Goal: Task Accomplishment & Management: Manage account settings

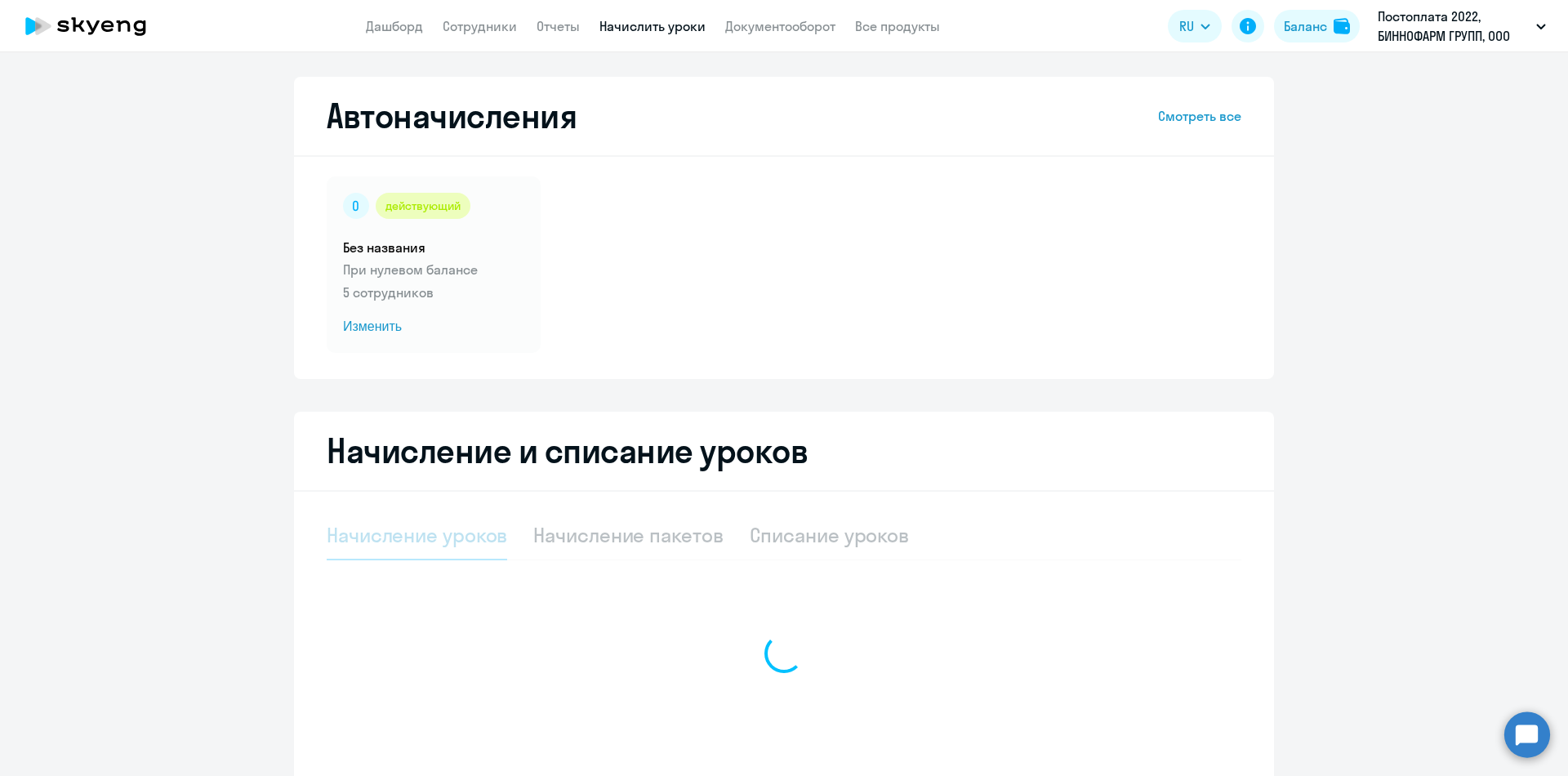
scroll to position [111, 0]
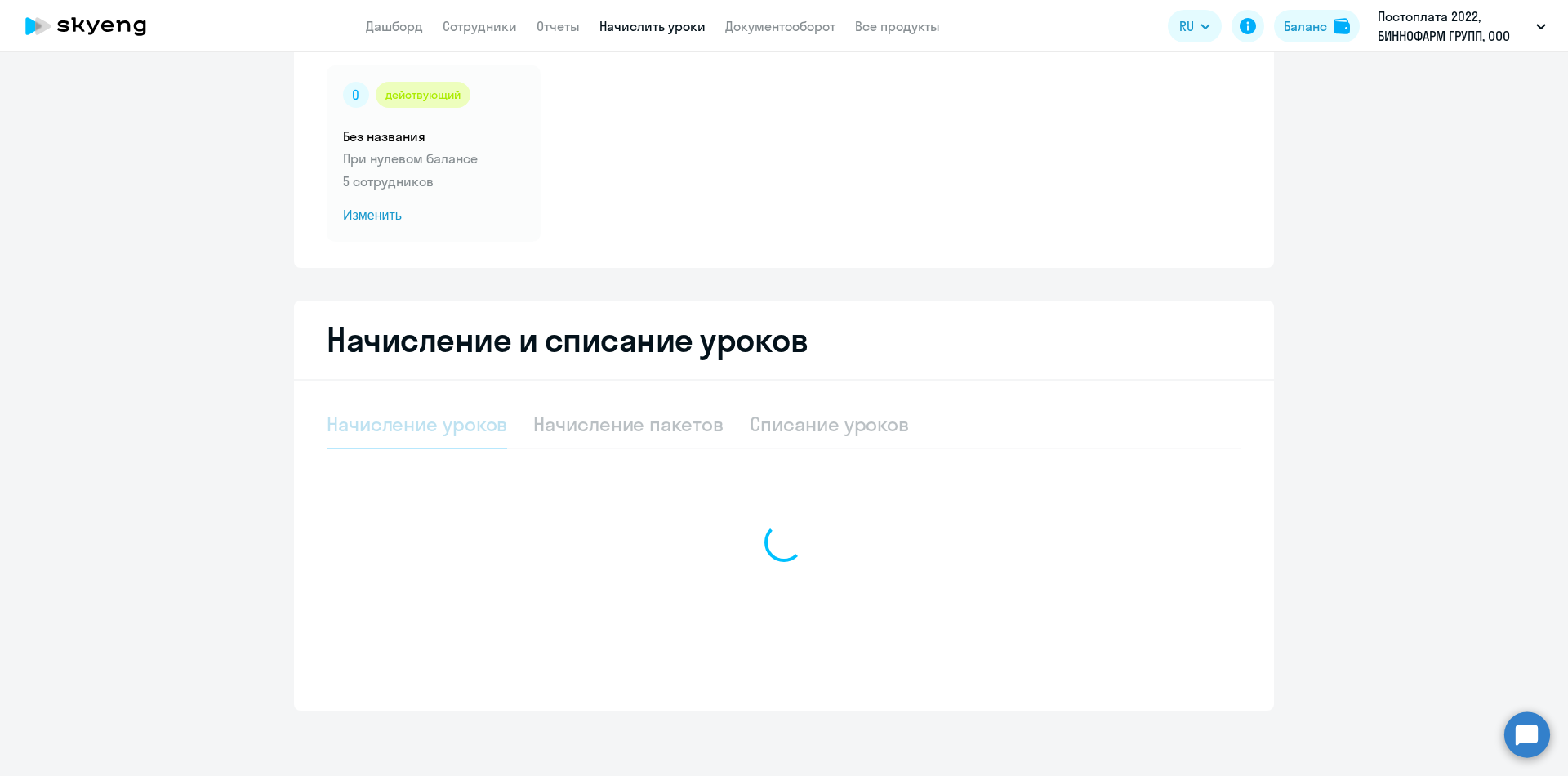
select select "10"
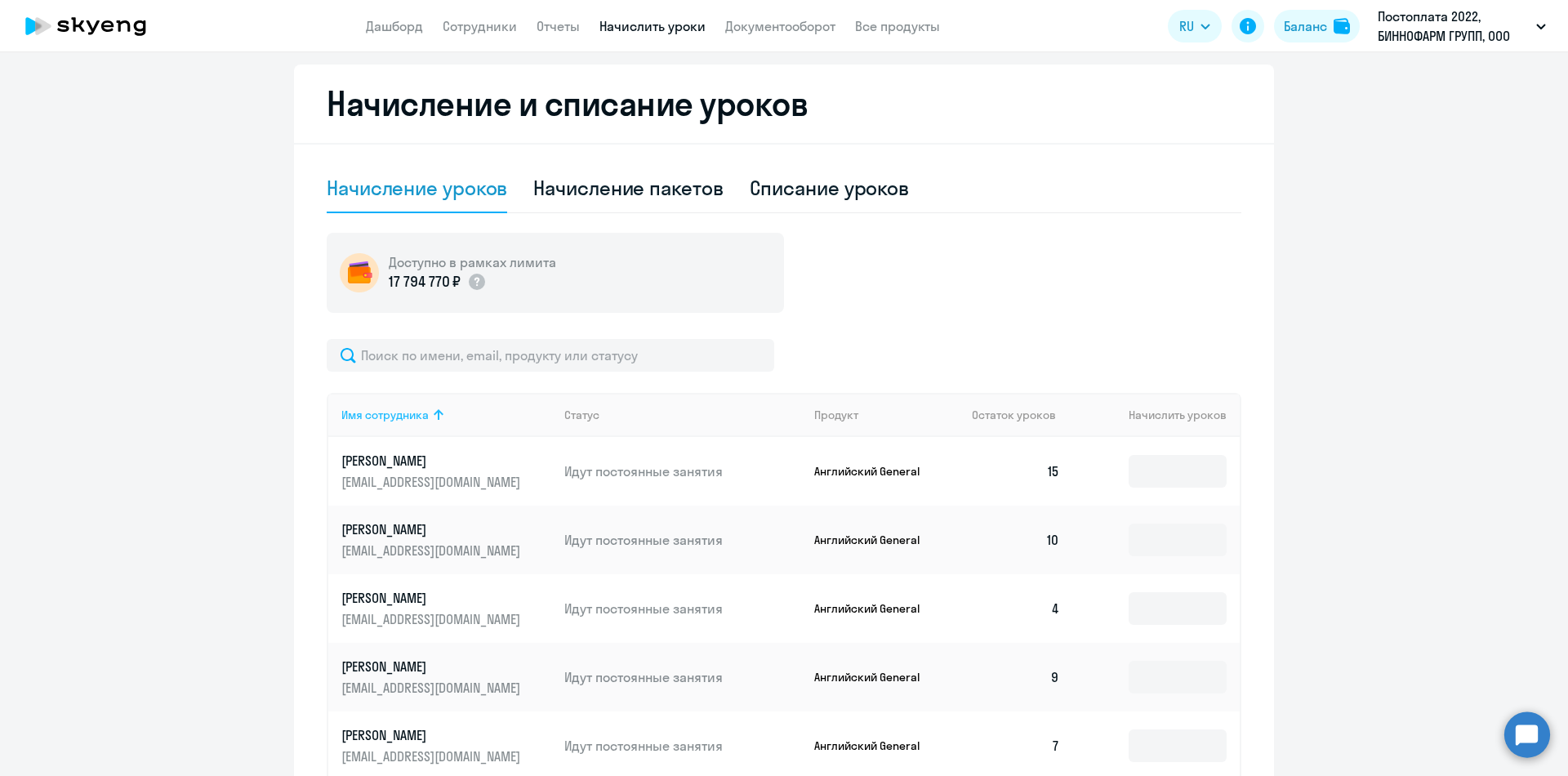
scroll to position [356, 0]
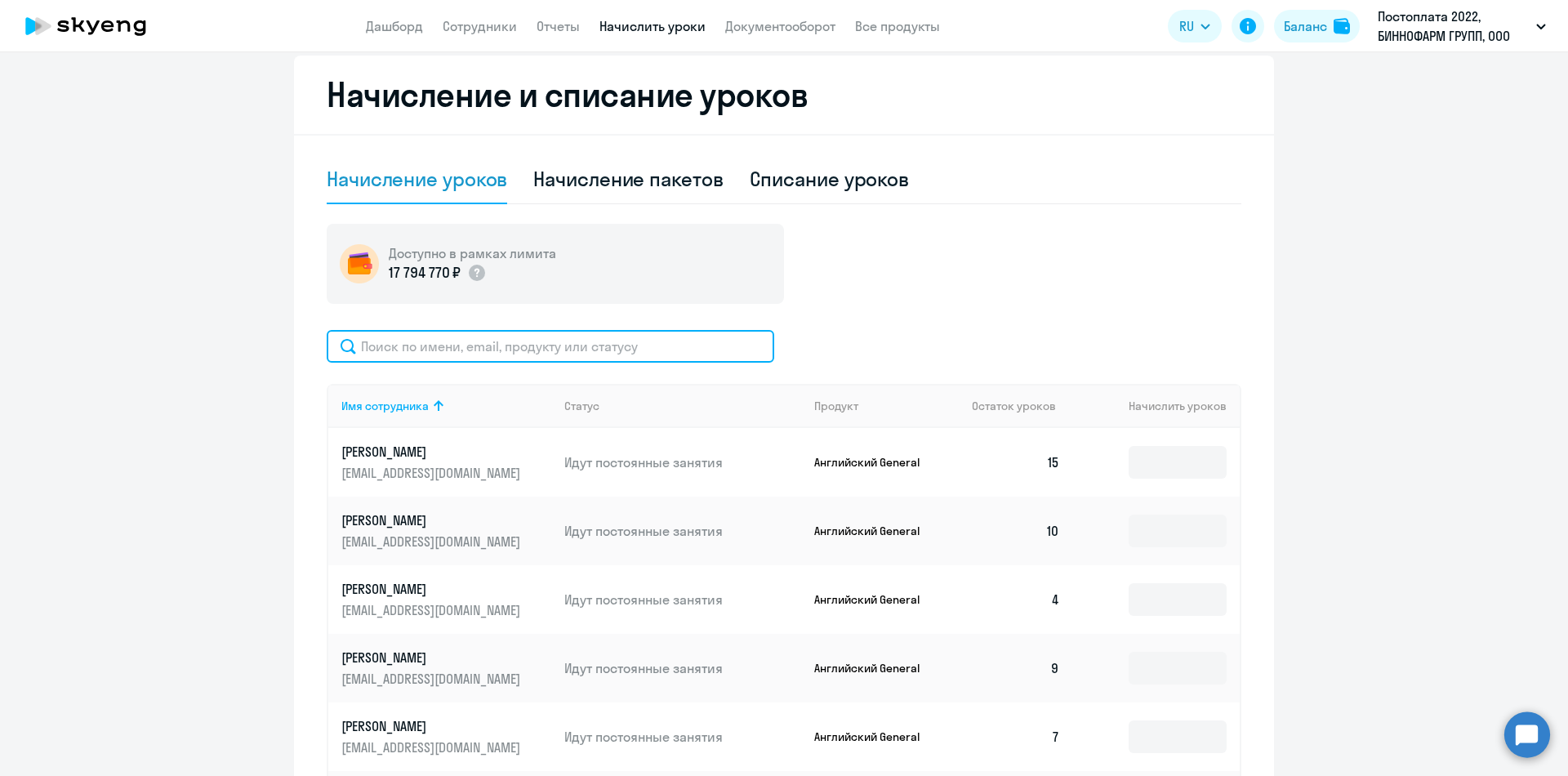
click at [417, 350] on input "text" at bounding box center [550, 347] width 447 height 33
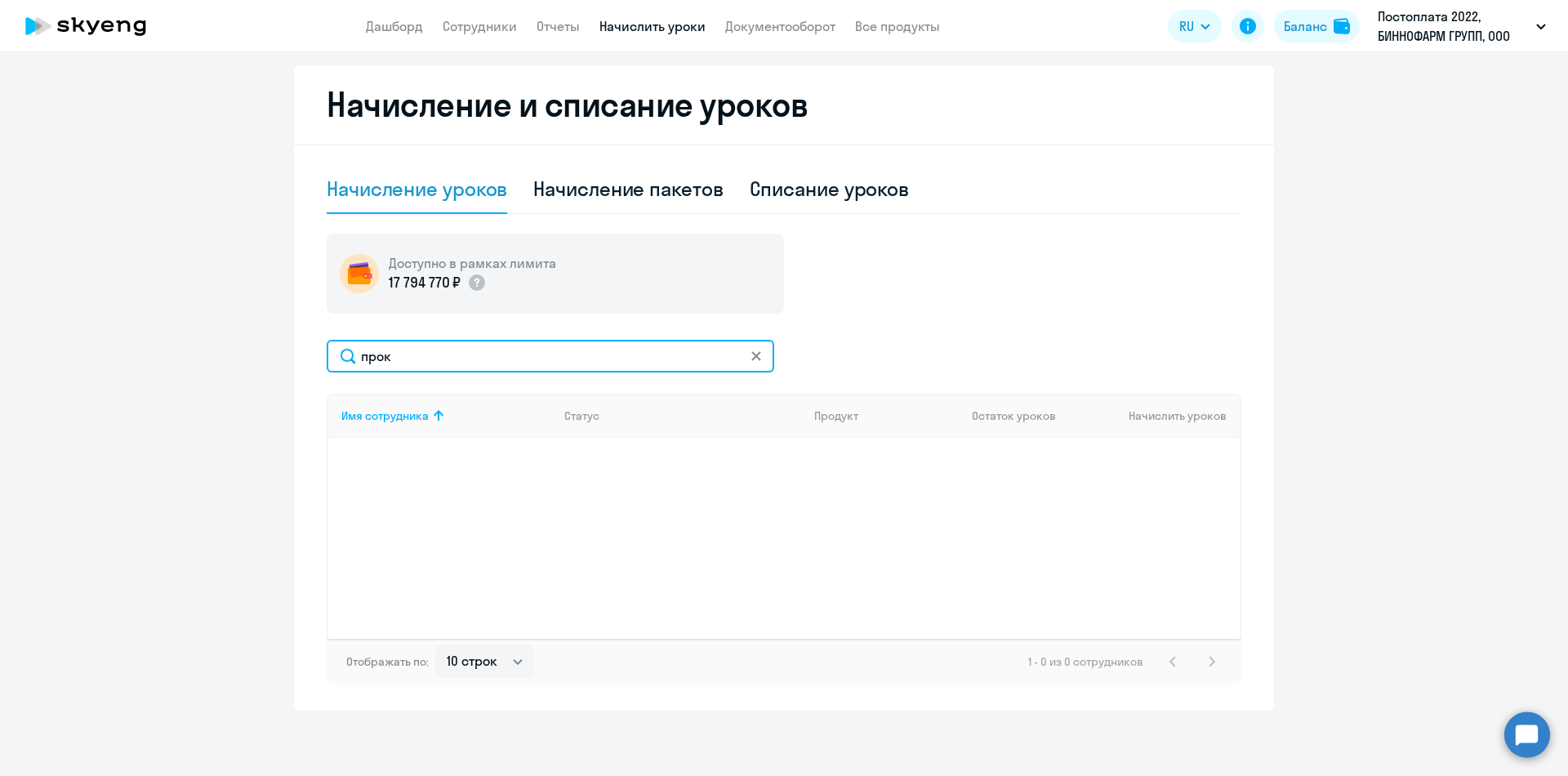
scroll to position [347, 0]
drag, startPoint x: 496, startPoint y: 356, endPoint x: 469, endPoint y: 357, distance: 27.0
click at [493, 356] on input "прок" at bounding box center [550, 356] width 447 height 33
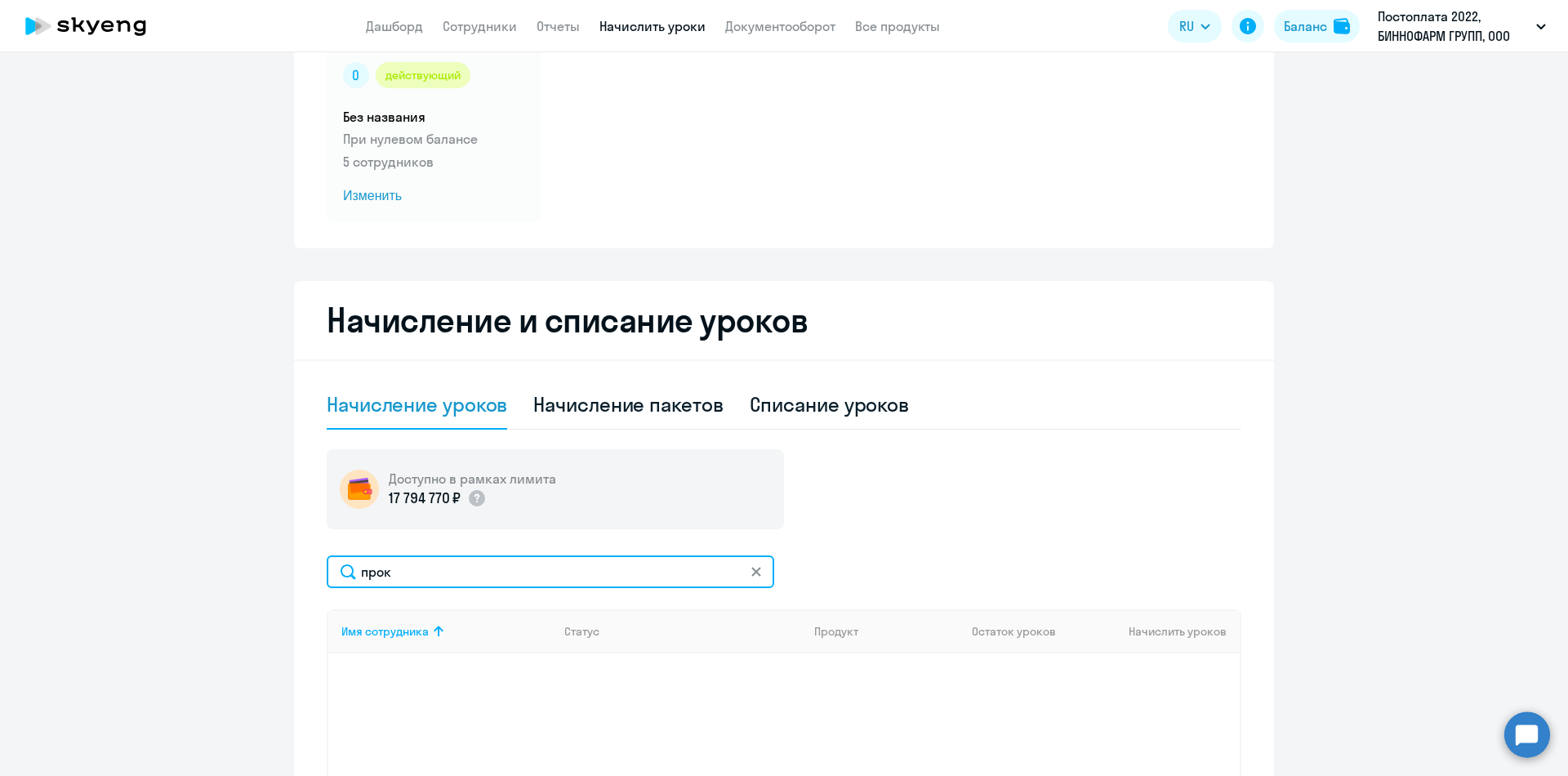
scroll to position [101, 0]
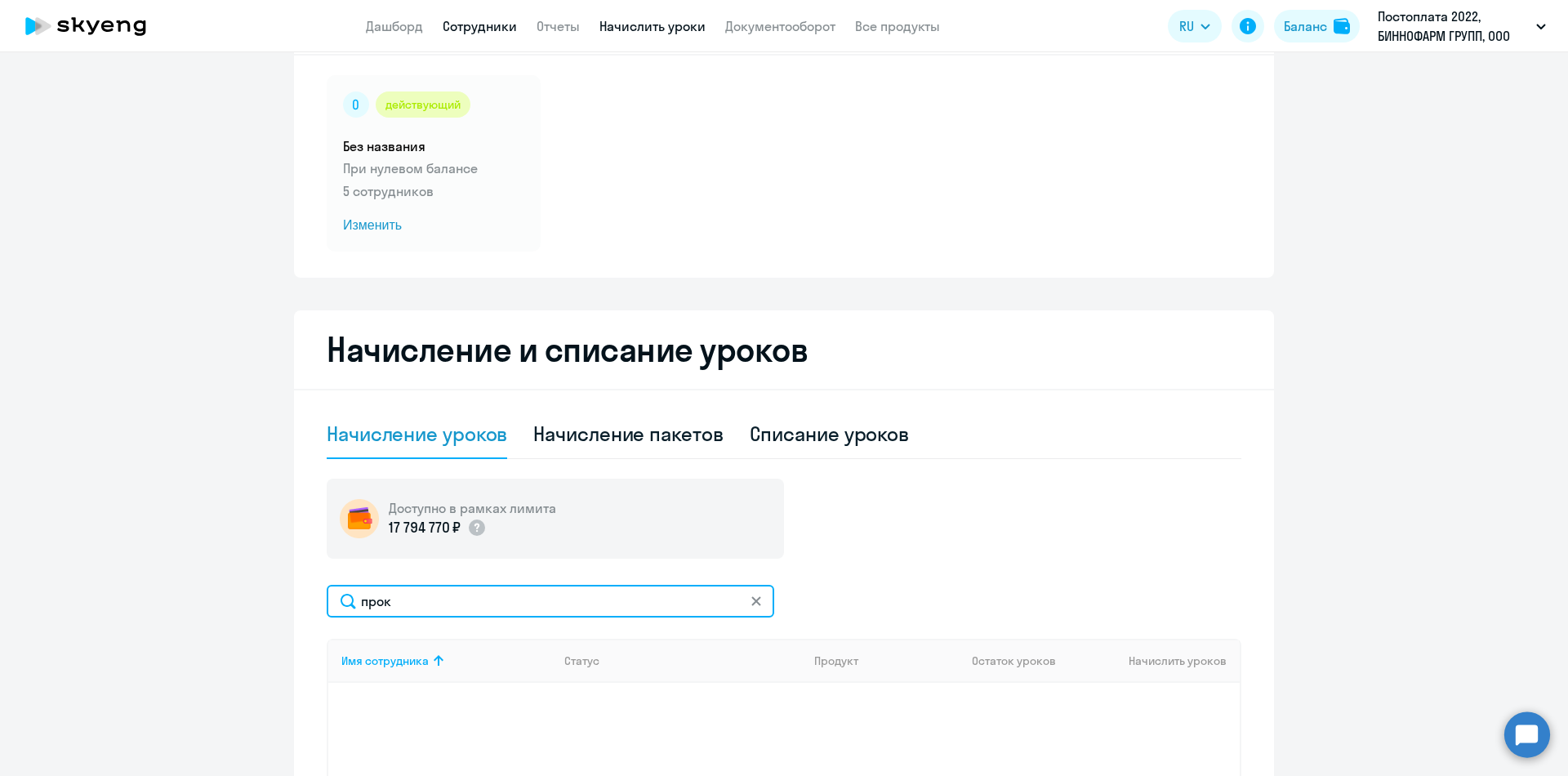
type input "прок"
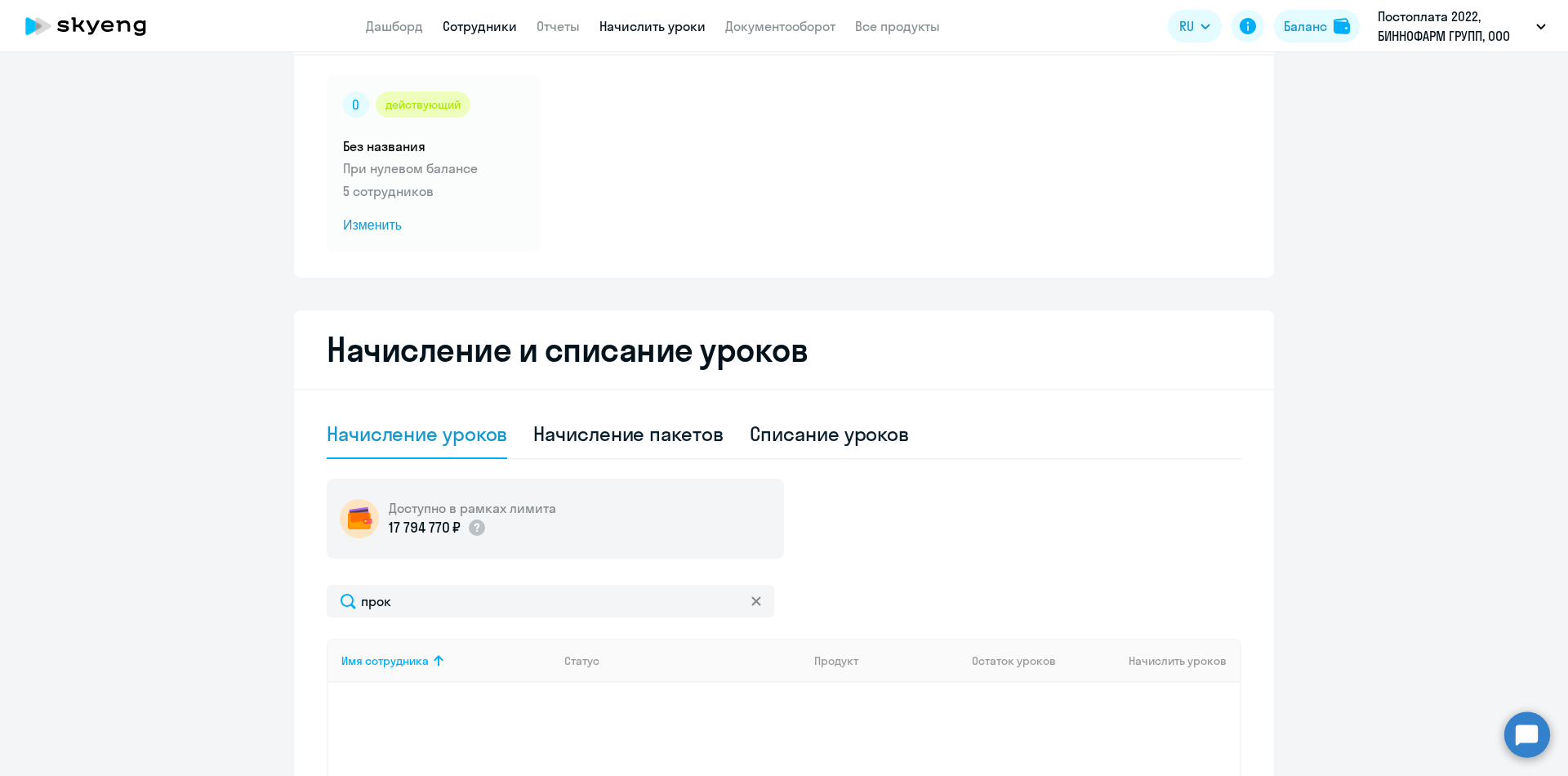
click at [484, 28] on link "Сотрудники" at bounding box center [479, 26] width 74 height 16
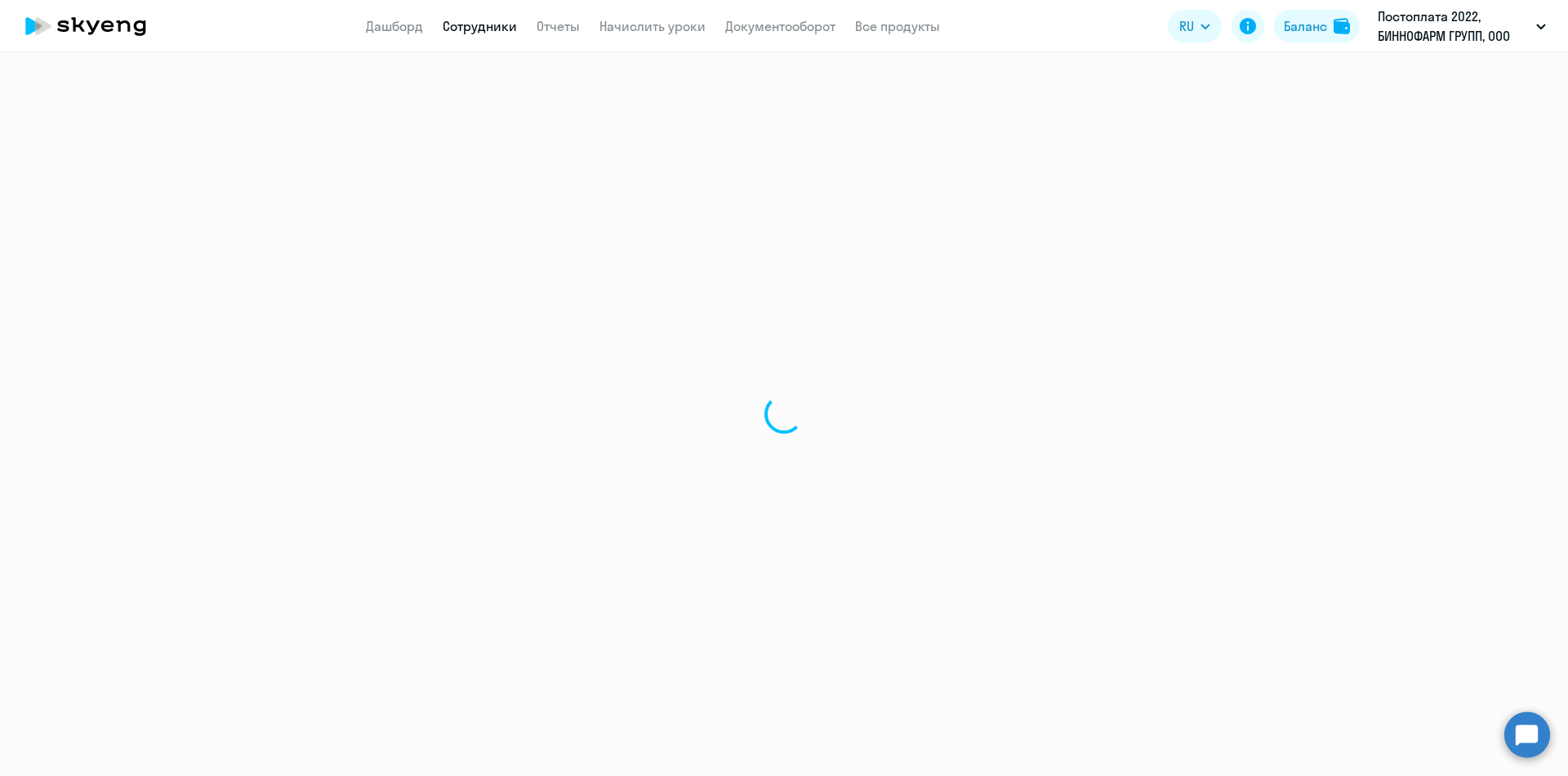
select select "30"
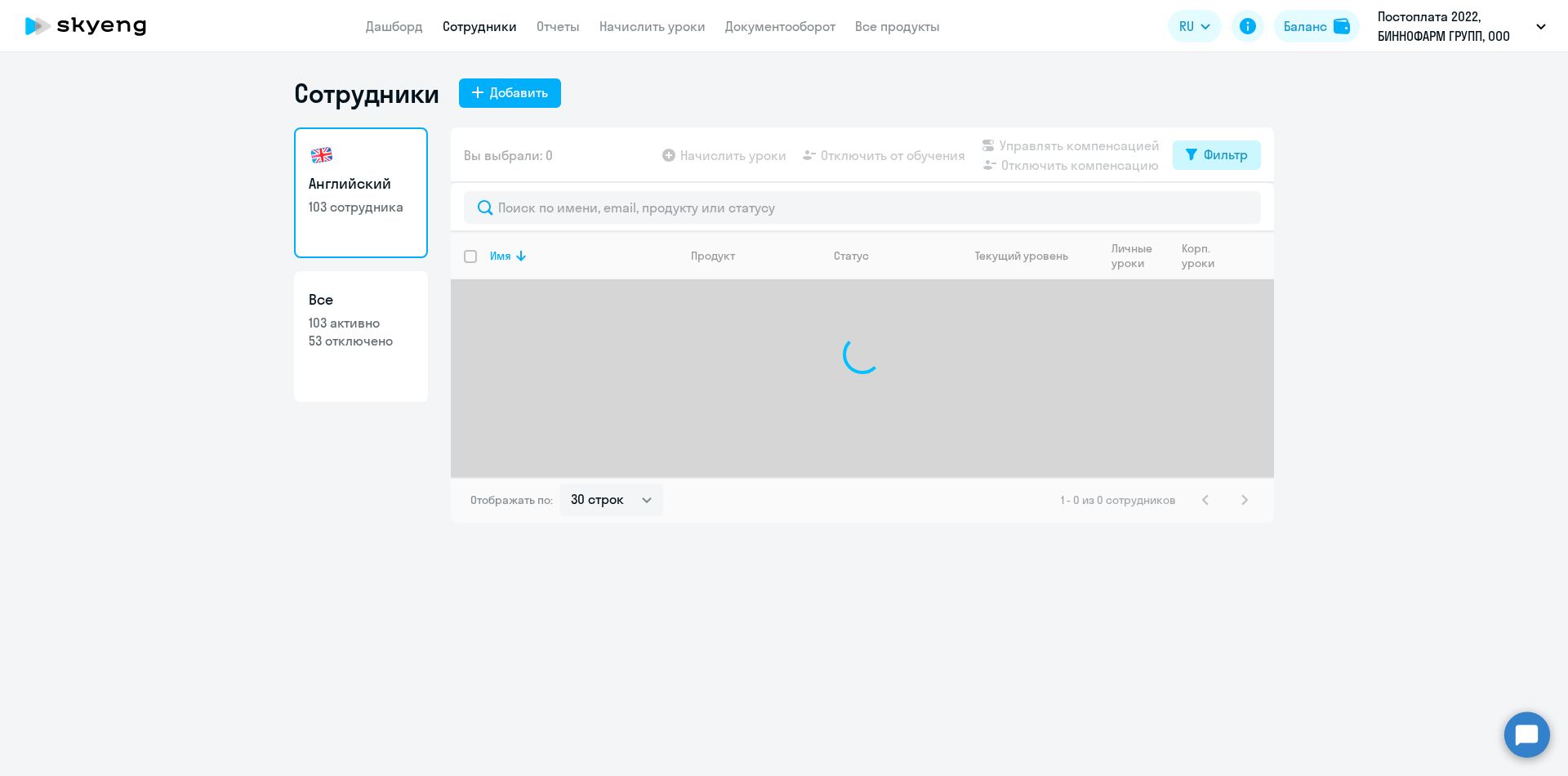
click at [1204, 156] on div "Фильтр" at bounding box center [1225, 155] width 44 height 19
click at [1242, 208] on span at bounding box center [1233, 207] width 28 height 16
click at [1219, 208] on input "checkbox" at bounding box center [1218, 207] width 1 height 1
checkbox input "true"
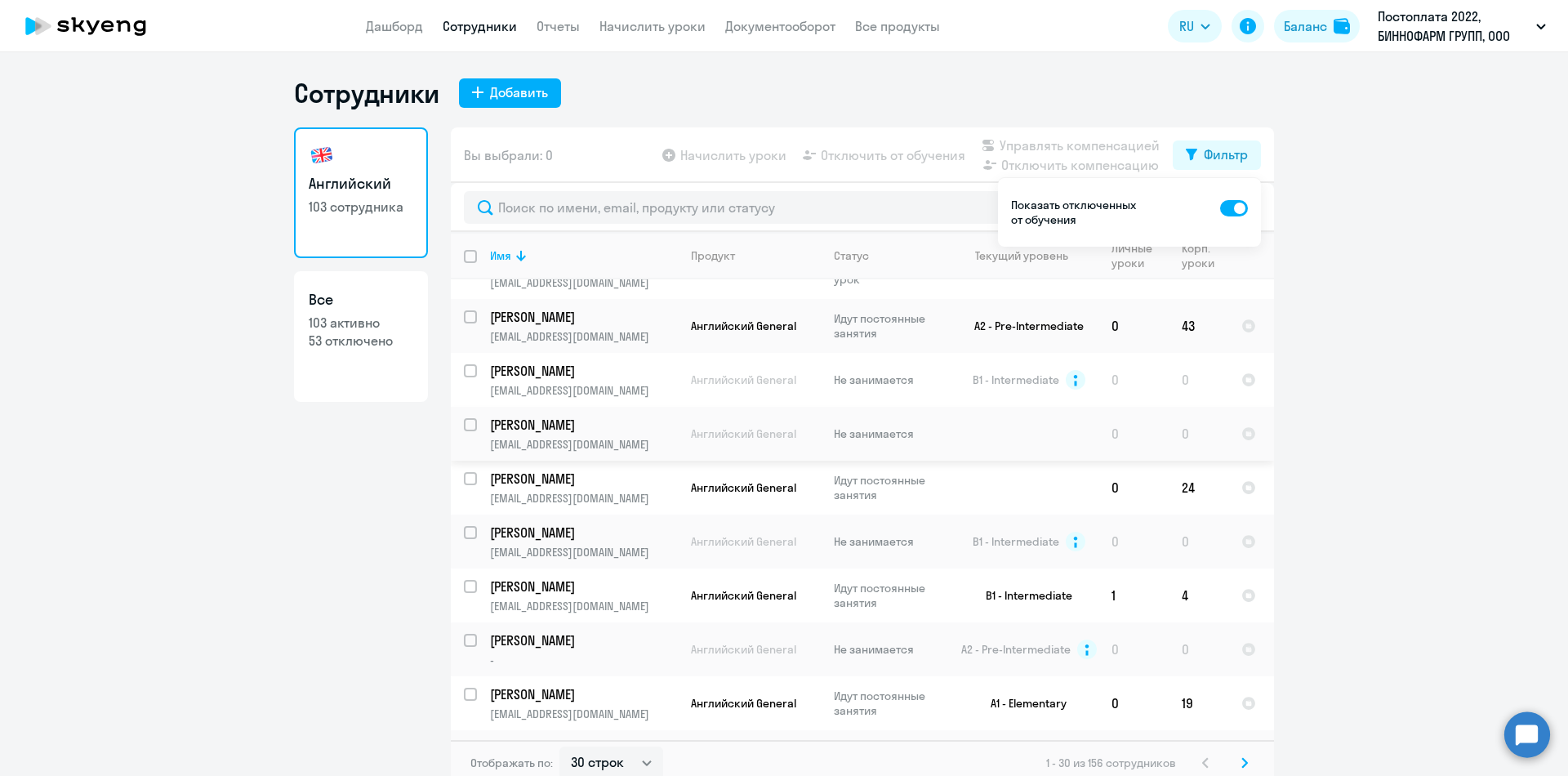
scroll to position [10, 0]
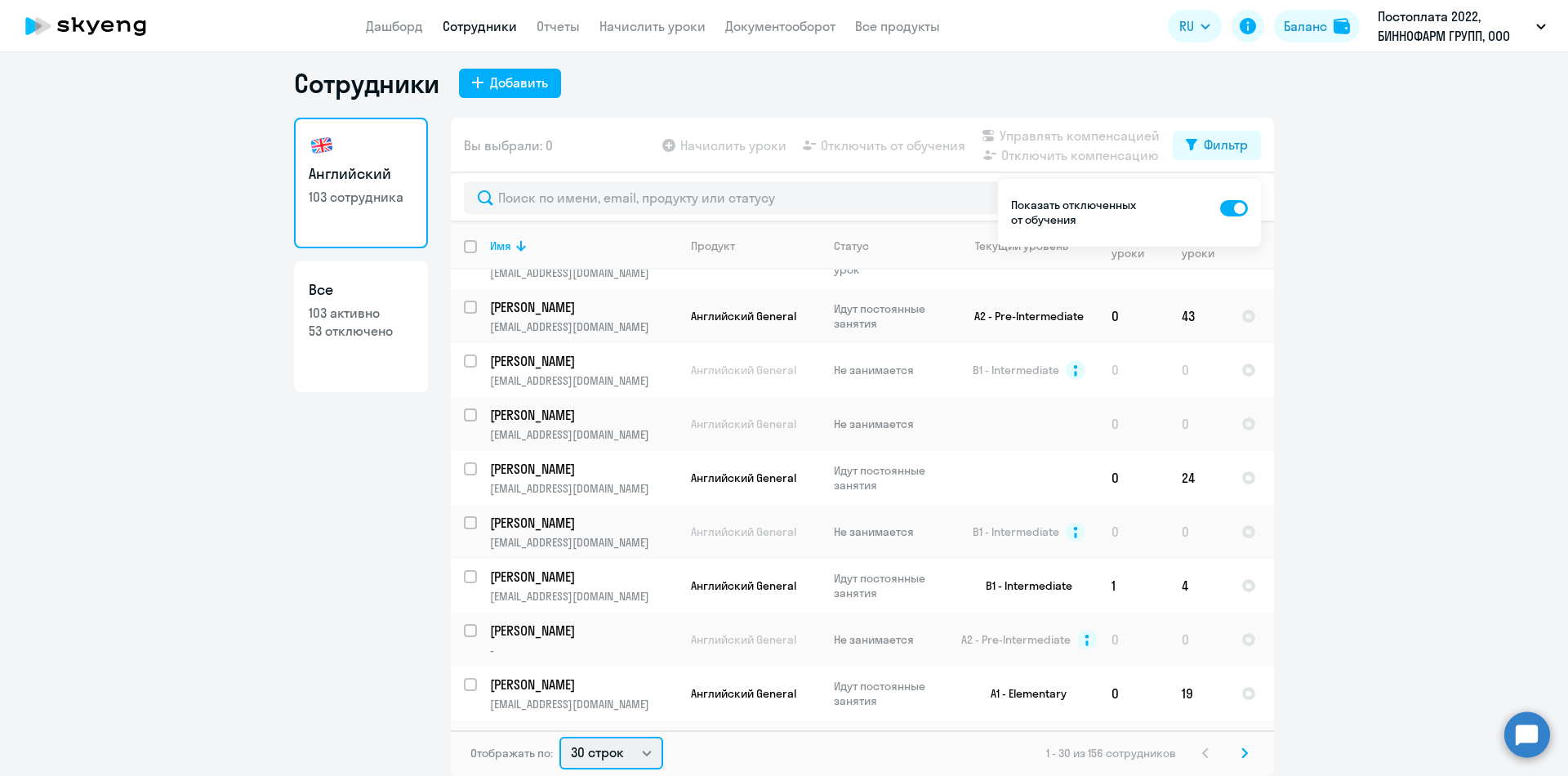
click at [626, 749] on select "30 строк 50 строк 100 строк" at bounding box center [611, 753] width 104 height 33
select select "100"
click at [559, 737] on select "30 строк 50 строк 100 строк" at bounding box center [611, 753] width 104 height 33
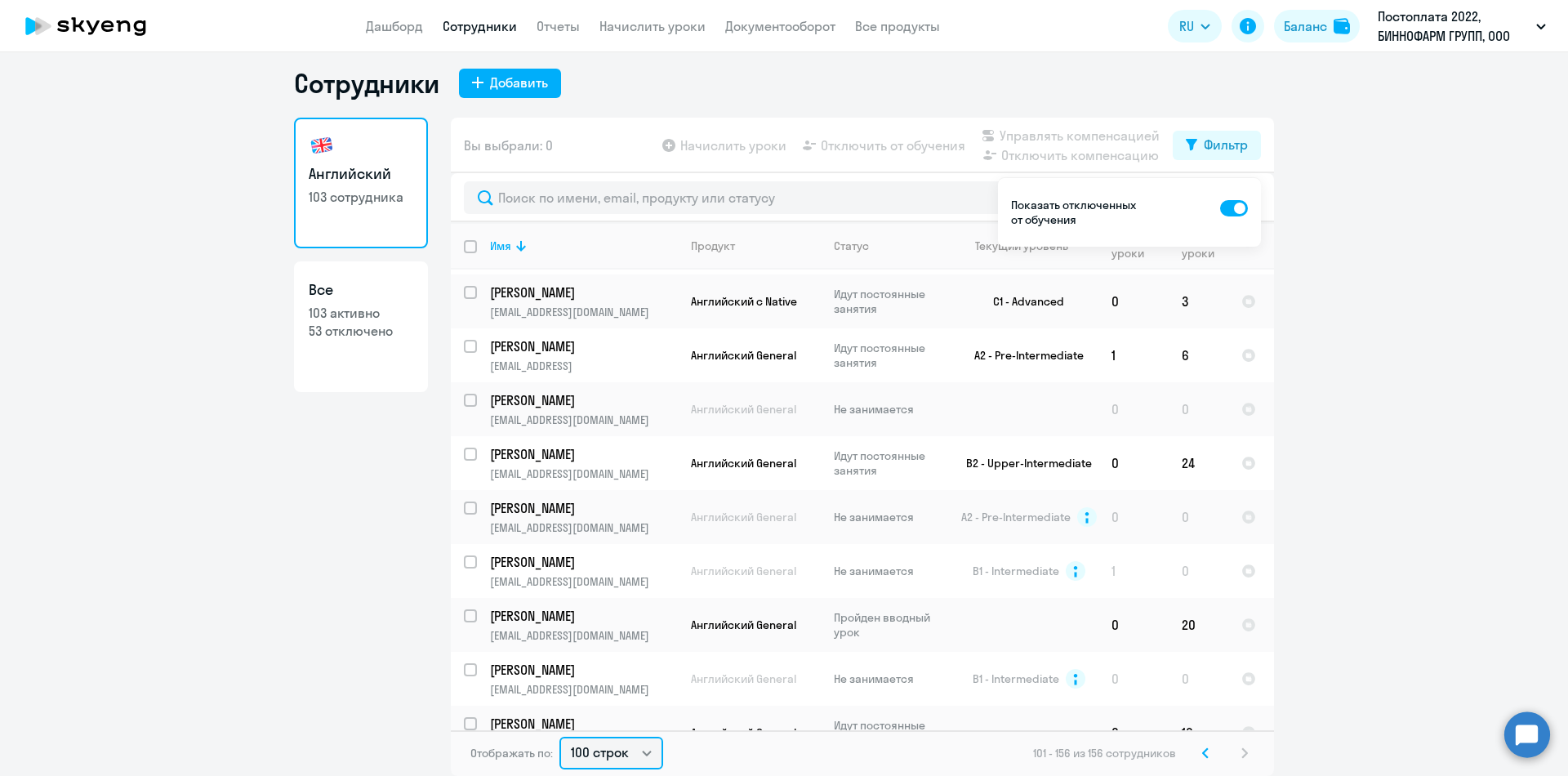
scroll to position [0, 0]
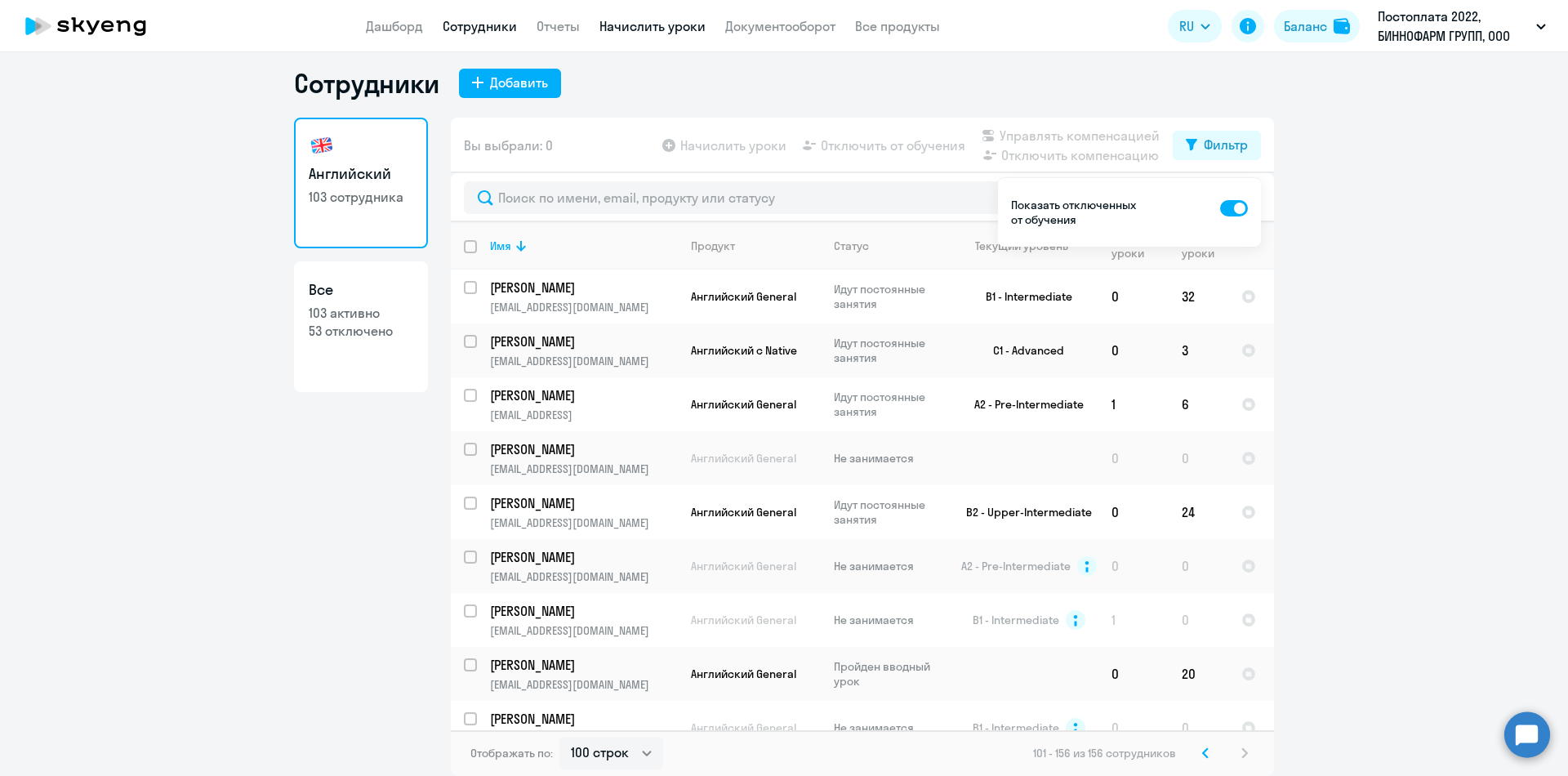
click at [649, 23] on link "Начислить уроки" at bounding box center [652, 26] width 107 height 16
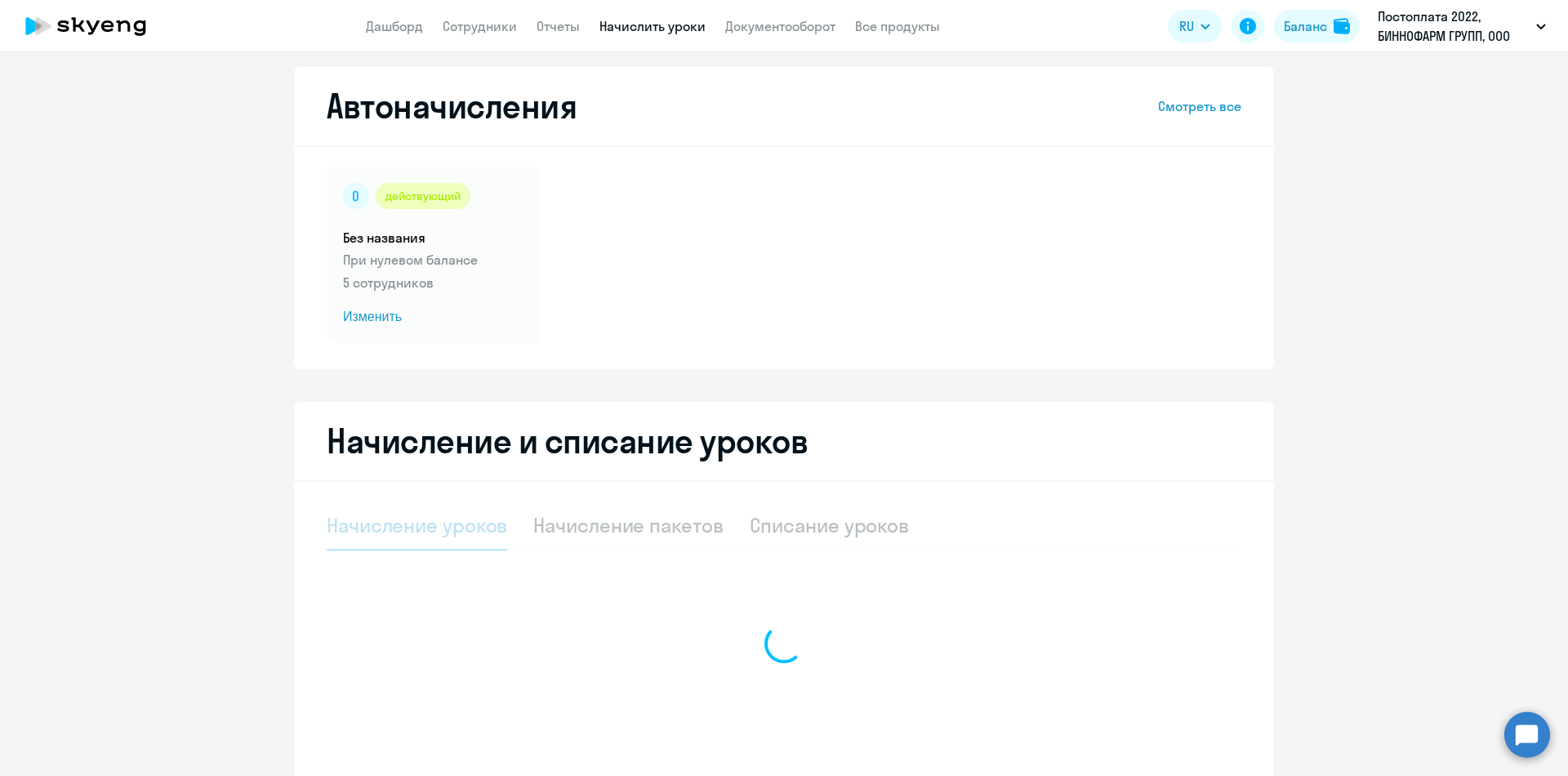
select select "10"
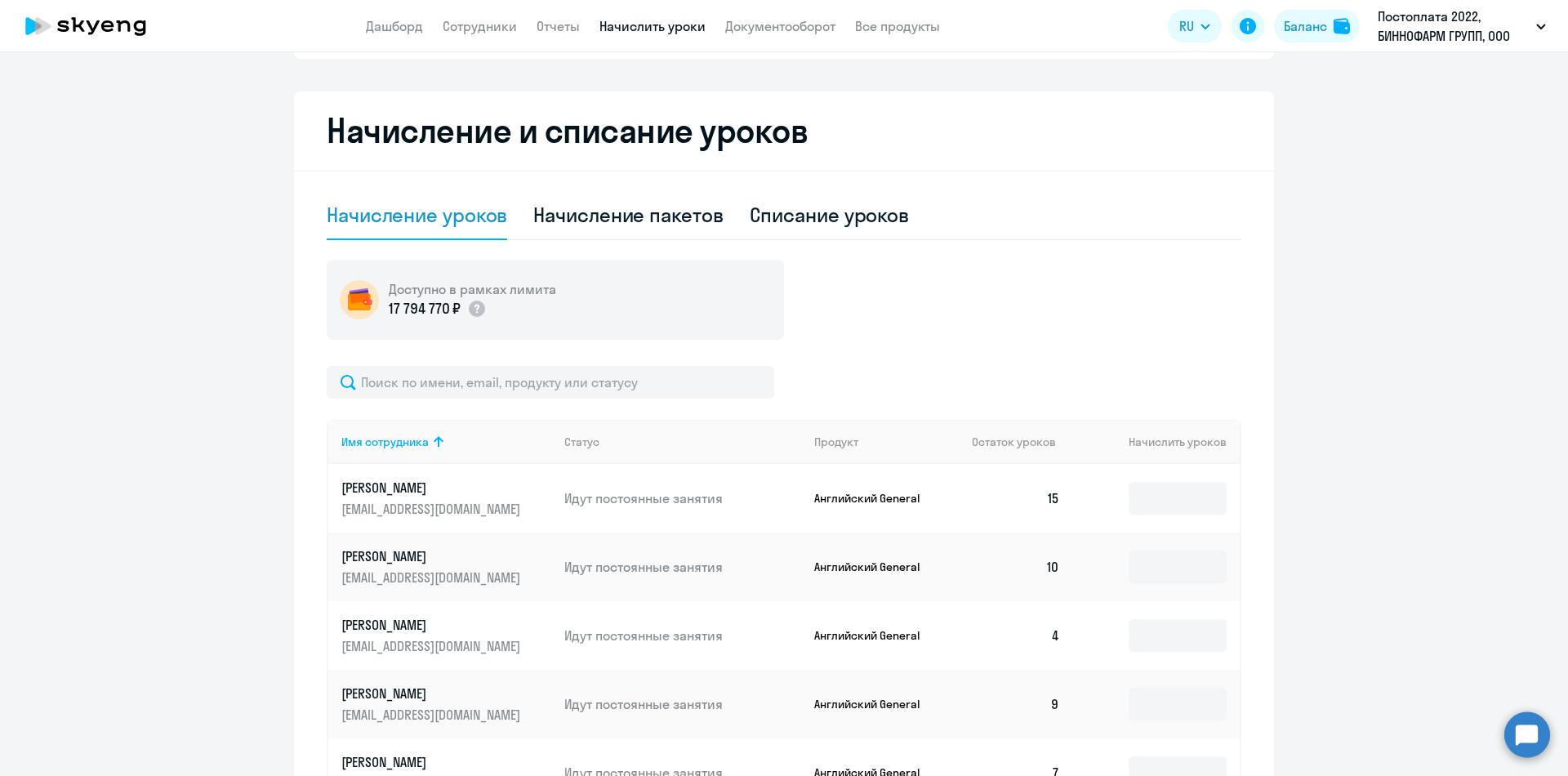
scroll to position [336, 0]
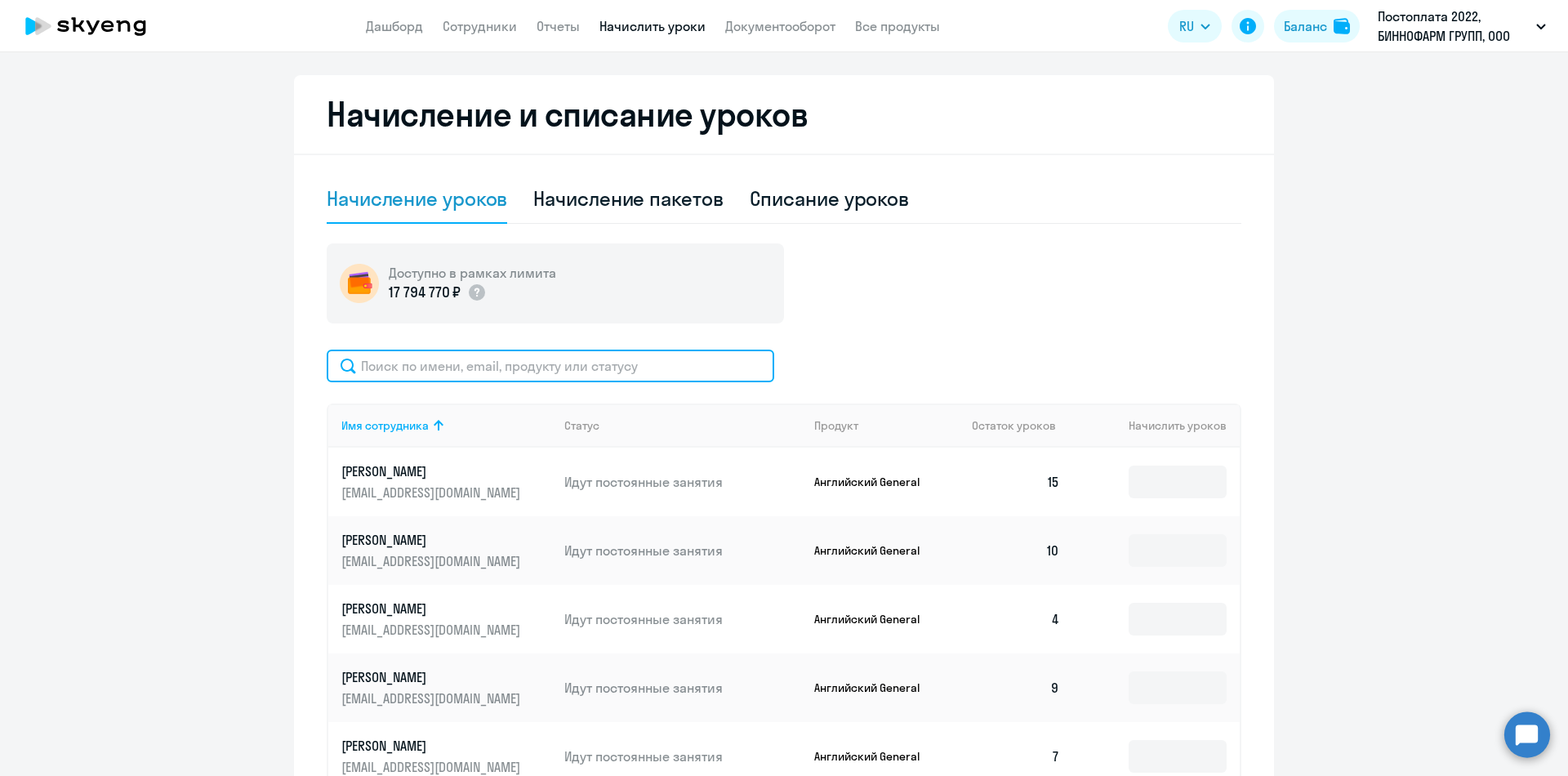
click at [457, 372] on input "text" at bounding box center [550, 366] width 447 height 33
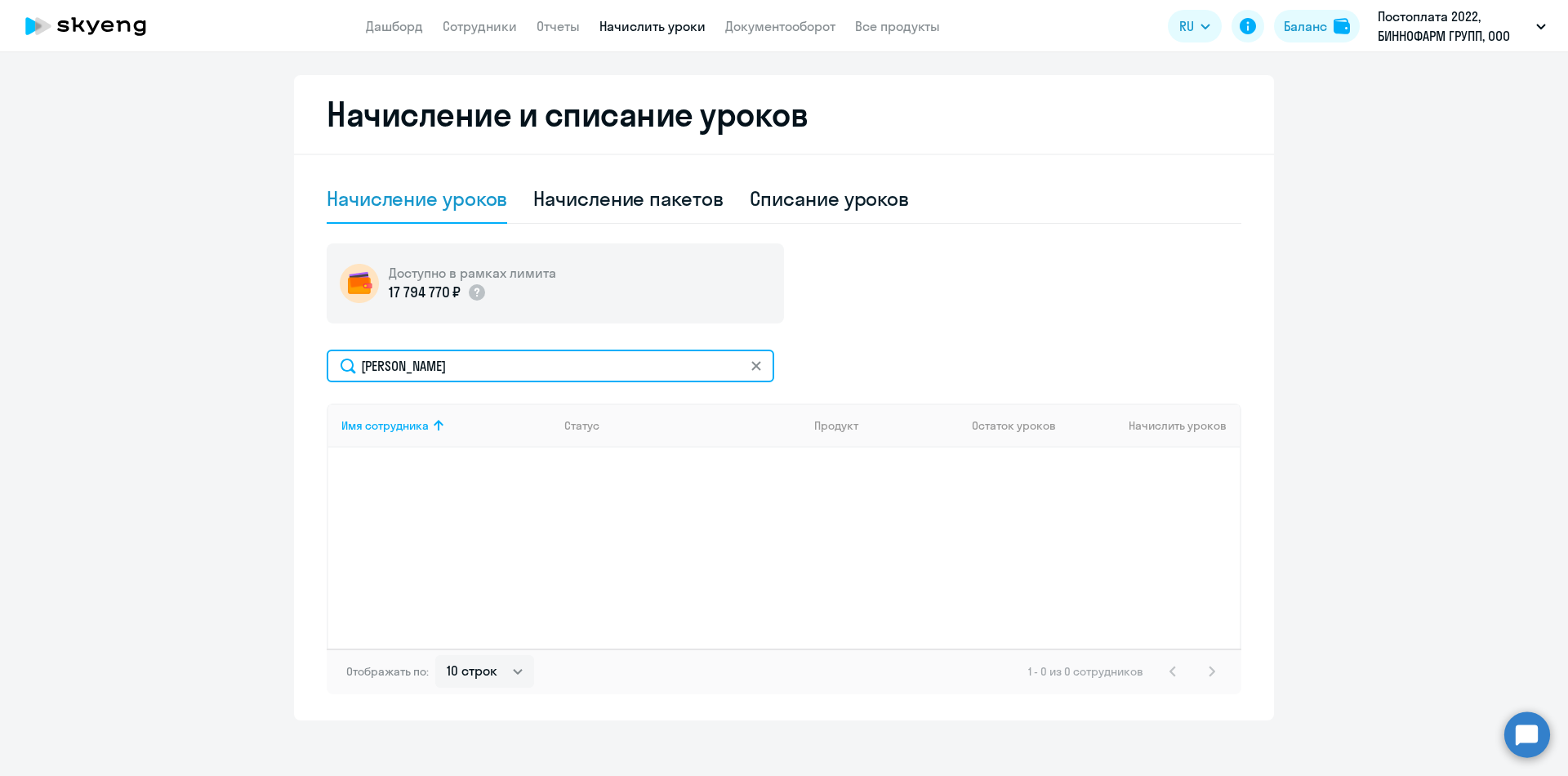
drag, startPoint x: 426, startPoint y: 365, endPoint x: 238, endPoint y: 363, distance: 188.0
click at [238, 363] on ng-component "Автоначисления Смотреть все действующий Без названия При нулевом балансе 5 сотр…" at bounding box center [784, 230] width 1568 height 980
click at [575, 369] on input "[PERSON_NAME]" at bounding box center [550, 366] width 447 height 33
type input "[PERSON_NAME]"
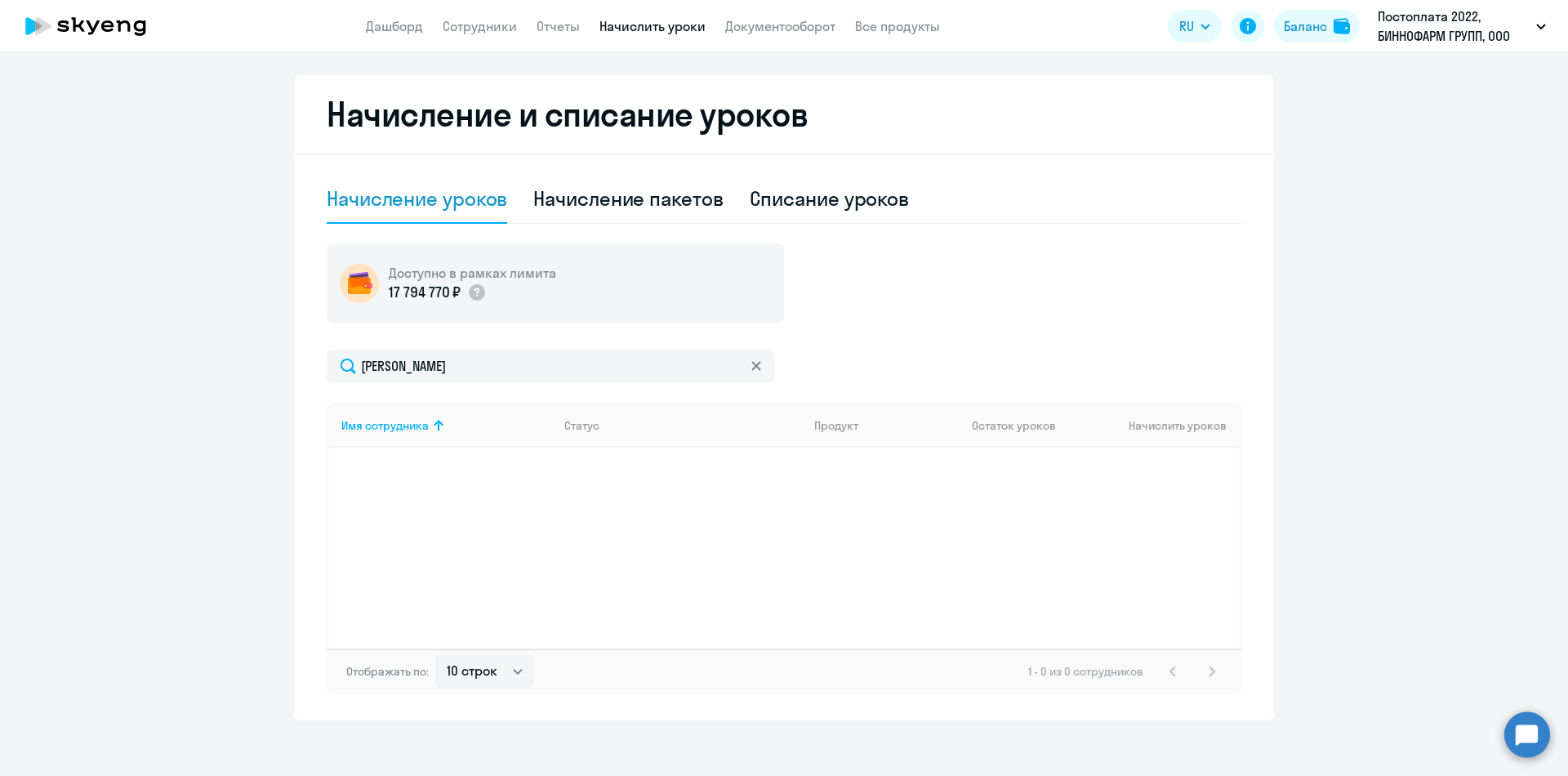
click at [1411, 341] on ng-component "Автоначисления Смотреть все действующий Без названия При нулевом балансе 5 сотр…" at bounding box center [784, 230] width 1568 height 980
